Goal: Navigation & Orientation: Go to known website

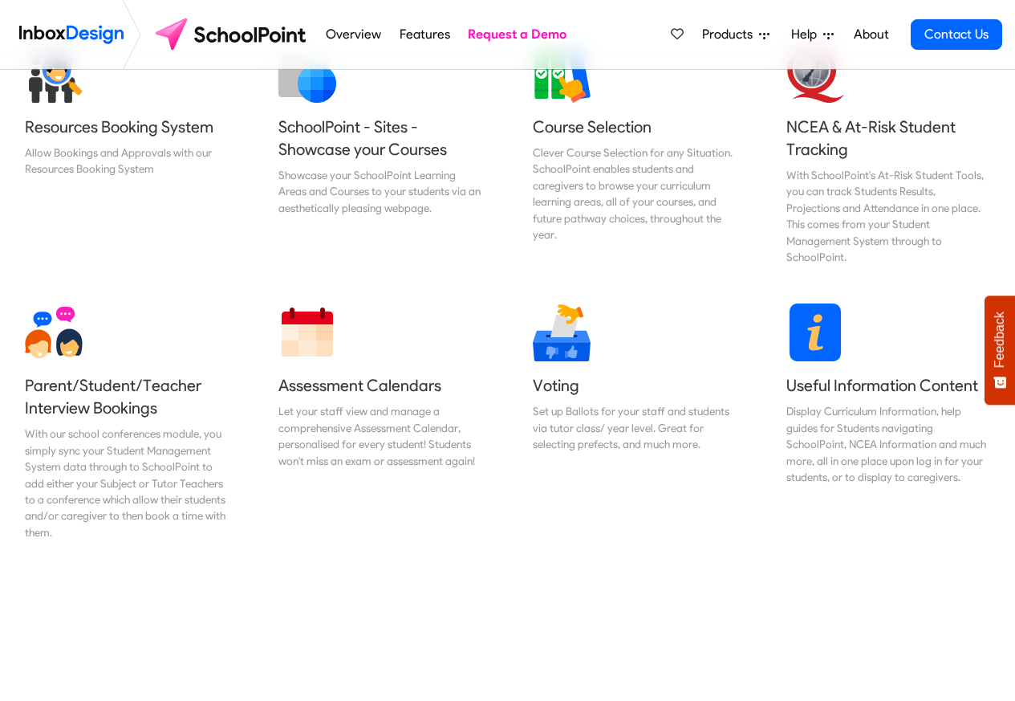
scroll to position [674, 0]
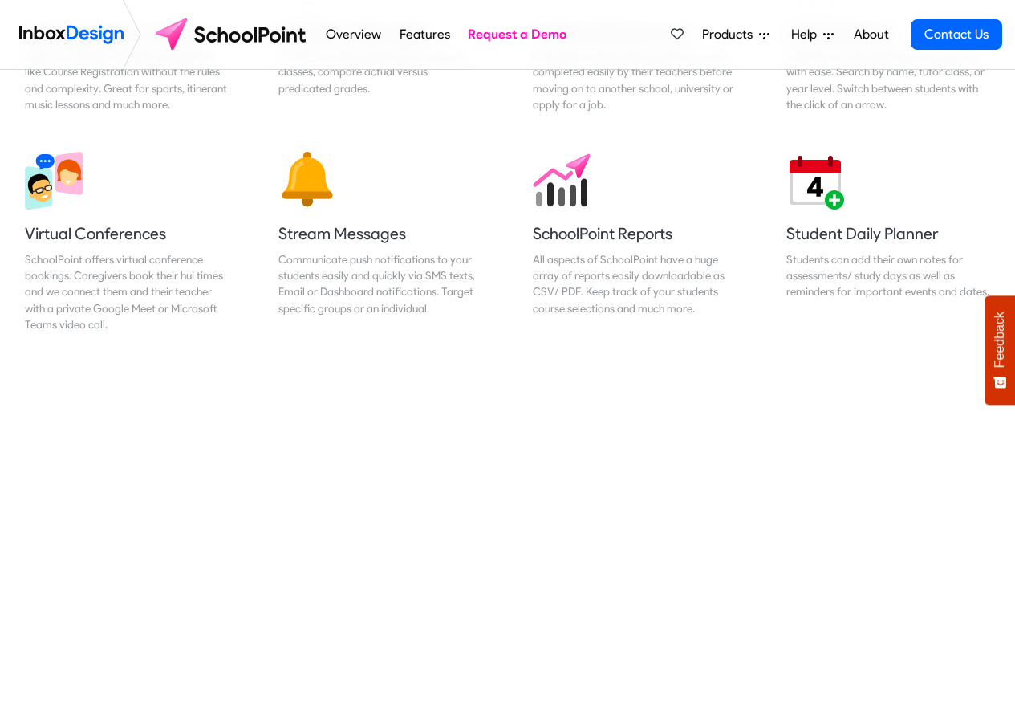
scroll to position [1348, 0]
